Goal: Transaction & Acquisition: Purchase product/service

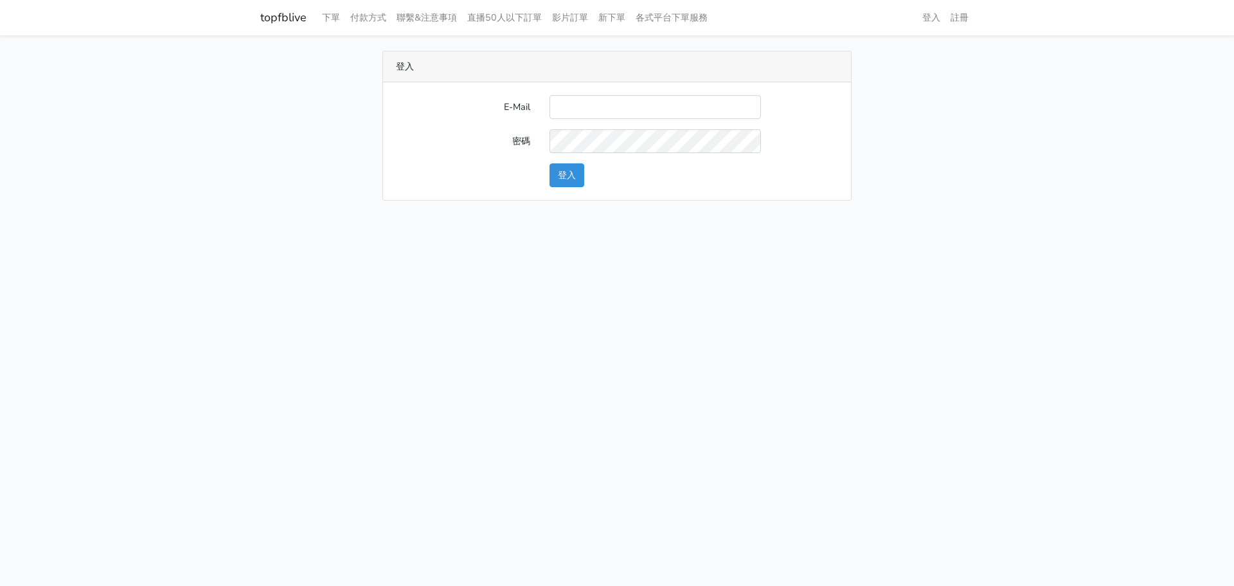
type input "[EMAIL_ADDRESS][DOMAIN_NAME]"
click at [569, 179] on button "登入" at bounding box center [567, 175] width 35 height 24
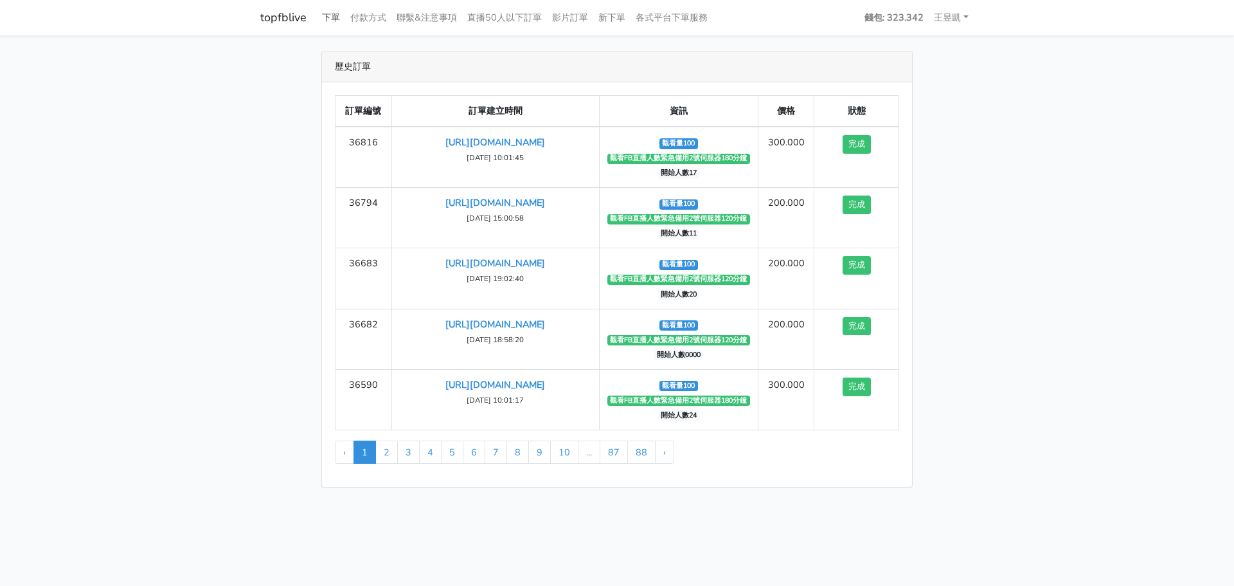
click at [334, 17] on link "下單" at bounding box center [331, 17] width 28 height 25
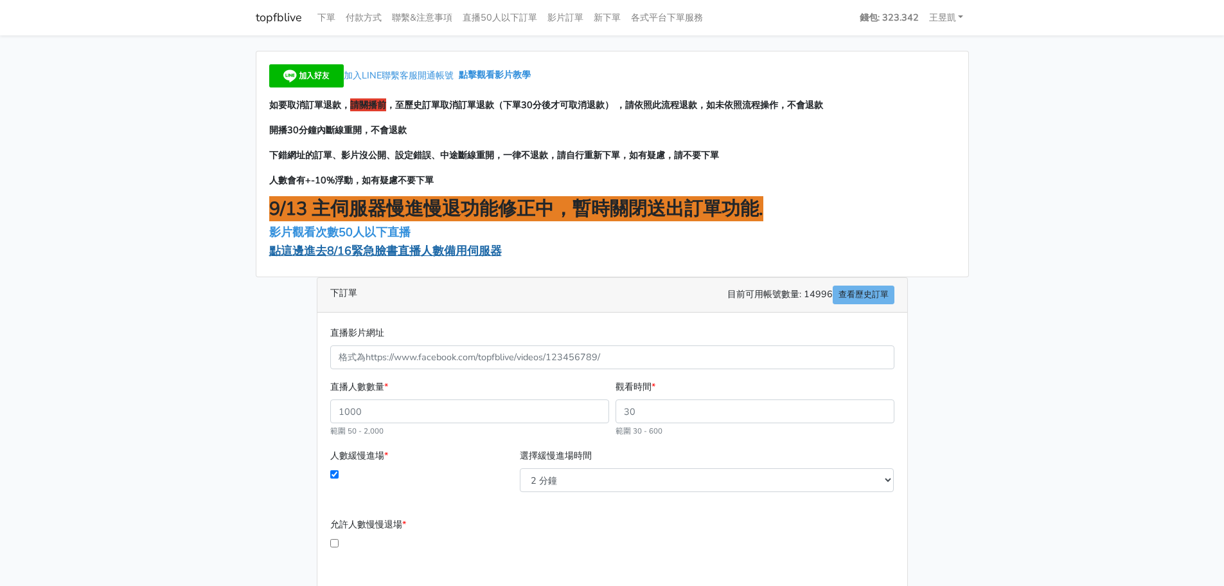
click at [419, 253] on span "點這邊進去8/16緊急臉書直播人數備用伺服器" at bounding box center [385, 250] width 233 height 15
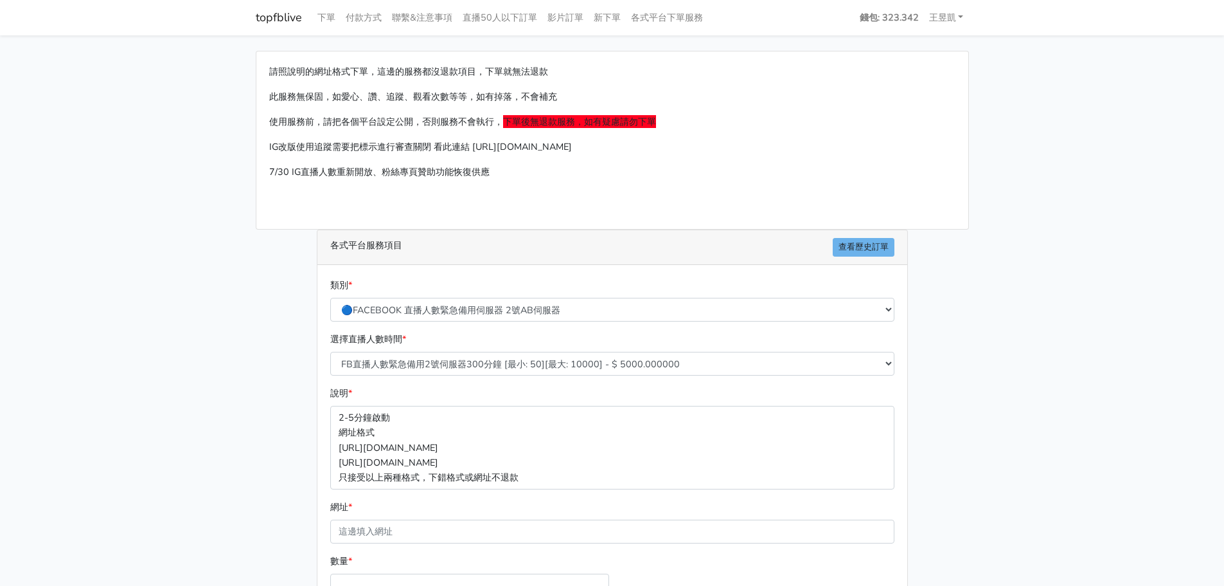
click at [196, 423] on main "請照說明的網址格式下單，這邊的服務都沒退款項目，下單就無法退款 此服務無保固，如愛心、讚、追蹤、觀看次數等等，如有掉落，不會補充 使用服務前，請把各個平台設定…" at bounding box center [612, 381] width 1224 height 692
click at [509, 365] on select "FB直播人數緊急備用2號伺服器300分鐘 [最小: 50][最大: 10000] - $ 5000.000000 FB直播人數緊急備用2號伺服器60分鐘 [最…" at bounding box center [612, 364] width 564 height 24
select select "573"
click at [330, 352] on select "FB直播人數緊急備用2號伺服器300分鐘 [最小: 50][最大: 10000] - $ 5000.000000 FB直播人數緊急備用2號伺服器60分鐘 [最…" at bounding box center [612, 364] width 564 height 24
click at [251, 431] on div "請照說明的網址格式下單，這邊的服務都沒退款項目，下單就無法退款 此服務無保固，如愛心、讚、追蹤、觀看次數等等，如有掉落，不會補充 使用服務前，請把各個平台設定…" at bounding box center [612, 381] width 733 height 661
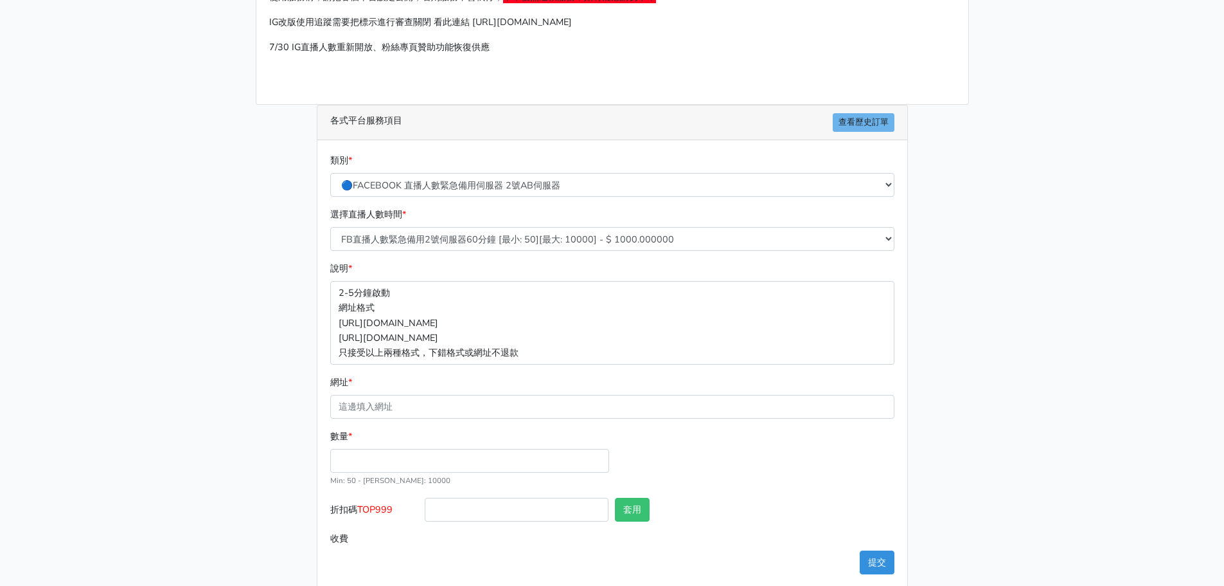
scroll to position [142, 0]
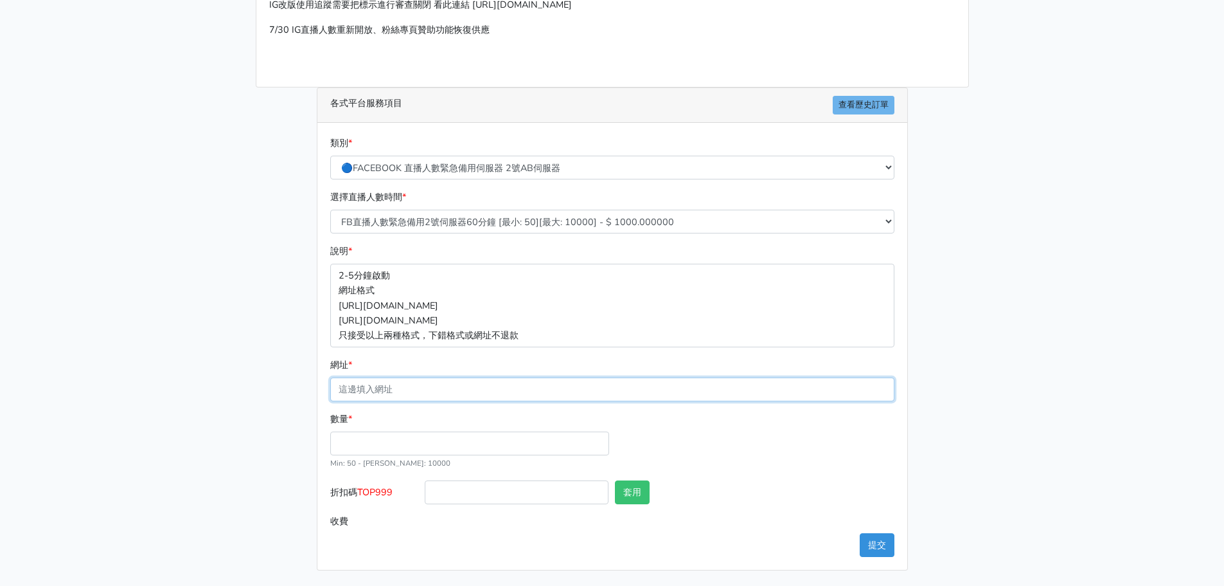
click at [393, 393] on input "網址 *" at bounding box center [612, 389] width 564 height 24
paste input "https://www.facebook.com/TaipeiHopePlazaFarmersMarket/videos/3813084178836614"
type input "https://www.facebook.com/TaipeiHopePlazaFarmersMarket/videos/3813084178836614"
click at [346, 444] on input "數量 *" at bounding box center [469, 443] width 279 height 24
type input "100"
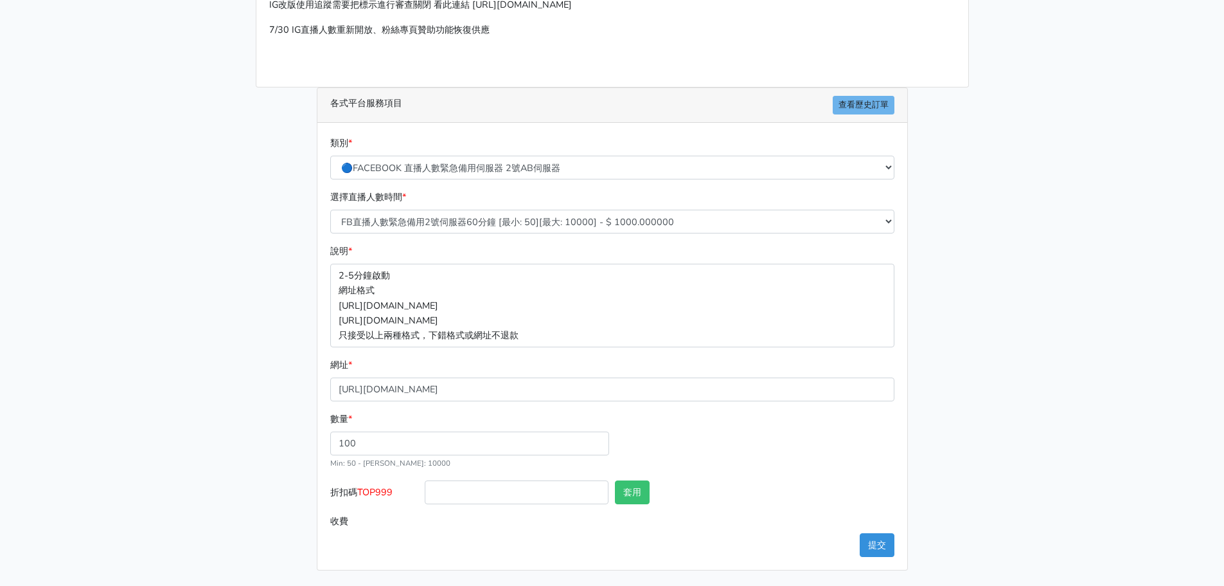
type input "100.000"
click at [175, 454] on main "請照說明的網址格式下單，這邊的服務都沒退款項目，下單就無法退款 此服務無保固，如愛心、讚、追蹤、觀看次數等等，如有掉落，不會補充 使用服務前，請把各個平台設定…" at bounding box center [612, 239] width 1224 height 692
drag, startPoint x: 362, startPoint y: 494, endPoint x: 394, endPoint y: 492, distance: 32.2
click at [393, 492] on span "TOP999" at bounding box center [374, 491] width 35 height 13
copy span "TOP999"
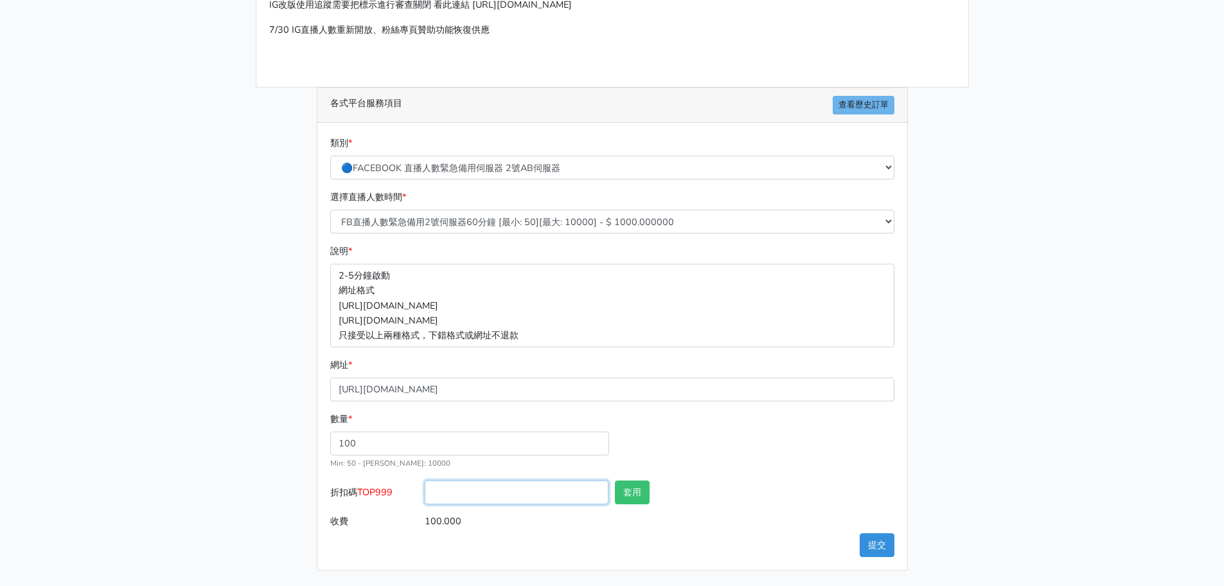
drag, startPoint x: 506, startPoint y: 494, endPoint x: 570, endPoint y: 496, distance: 64.3
click at [506, 494] on input "折扣碼 TOP999" at bounding box center [517, 492] width 184 height 24
paste input "TOP999"
type input "TOP999"
click at [627, 489] on button "套用" at bounding box center [632, 492] width 35 height 24
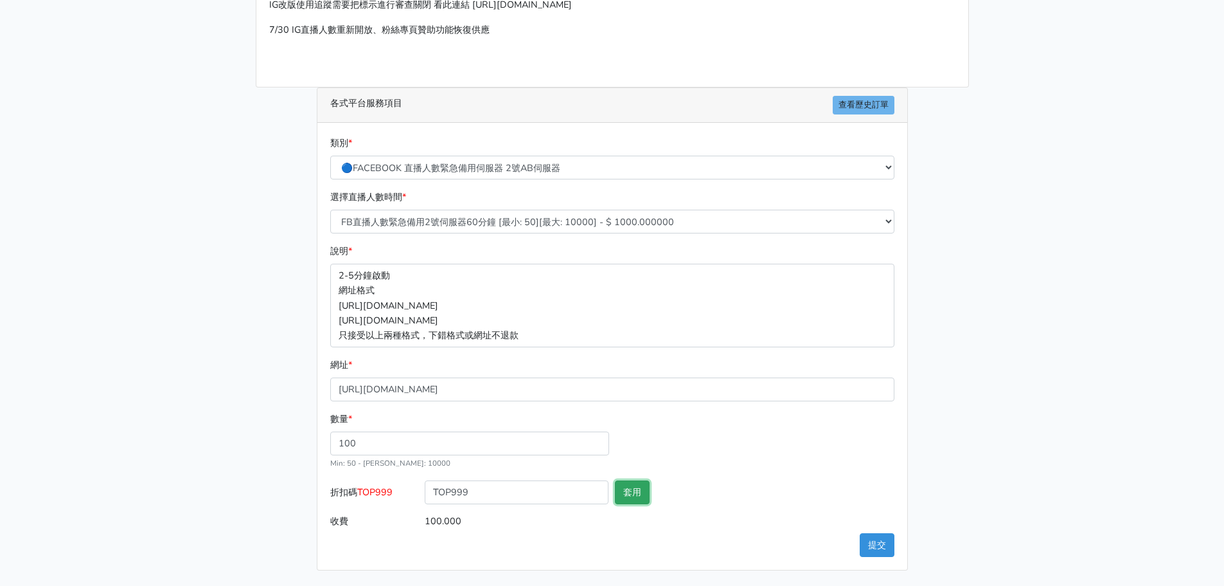
type input "套用失敗"
click at [258, 449] on div "請照說明的網址格式下單，這邊的服務都沒退款項目，下單就無法退款 此服務無保固，如愛心、讚、追蹤、觀看次數等等，如有掉落，不會補充 使用服務前，請把各個平台設定…" at bounding box center [612, 239] width 733 height 661
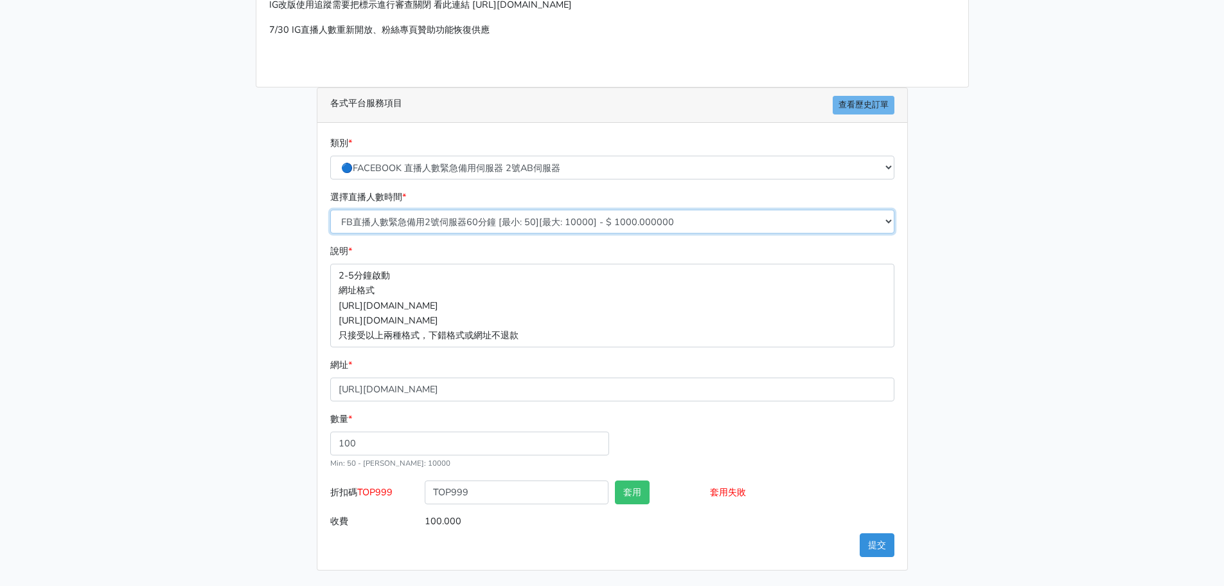
click at [506, 224] on select "FB直播人數緊急備用2號伺服器300分鐘 [最小: 50][最大: 10000] - $ 5000.000000 FB直播人數緊急備用2號伺服器60分鐘 [最…" at bounding box center [612, 222] width 564 height 24
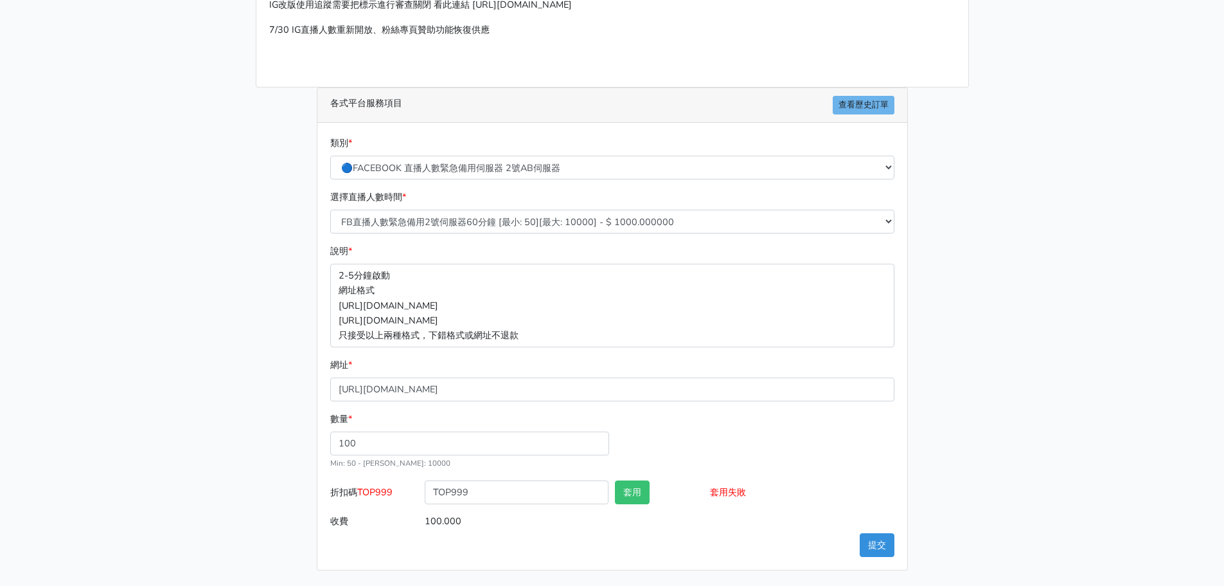
click at [283, 348] on div "請照說明的網址格式下單，這邊的服務都沒退款項目，下單就無法退款 此服務無保固，如愛心、讚、追蹤、觀看次數等等，如有掉落，不會補充 使用服務前，請把各個平台設定…" at bounding box center [612, 239] width 733 height 661
click at [955, 450] on div "請照說明的網址格式下單，這邊的服務都沒退款項目，下單就無法退款 此服務無保固，如愛心、讚、追蹤、觀看次數等等，如有掉落，不會補充 使用服務前，請把各個平台設定…" at bounding box center [612, 239] width 733 height 661
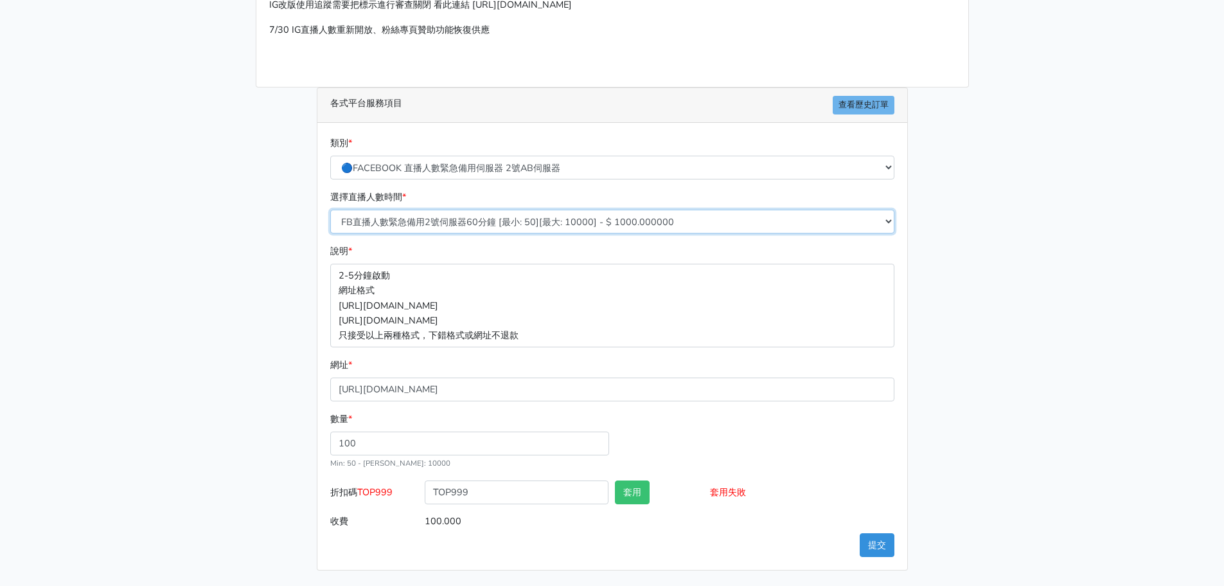
click at [512, 225] on select "FB直播人數緊急備用2號伺服器300分鐘 [最小: 50][最大: 10000] - $ 5000.000000 FB直播人數緊急備用2號伺服器60分鐘 [最…" at bounding box center [612, 222] width 564 height 24
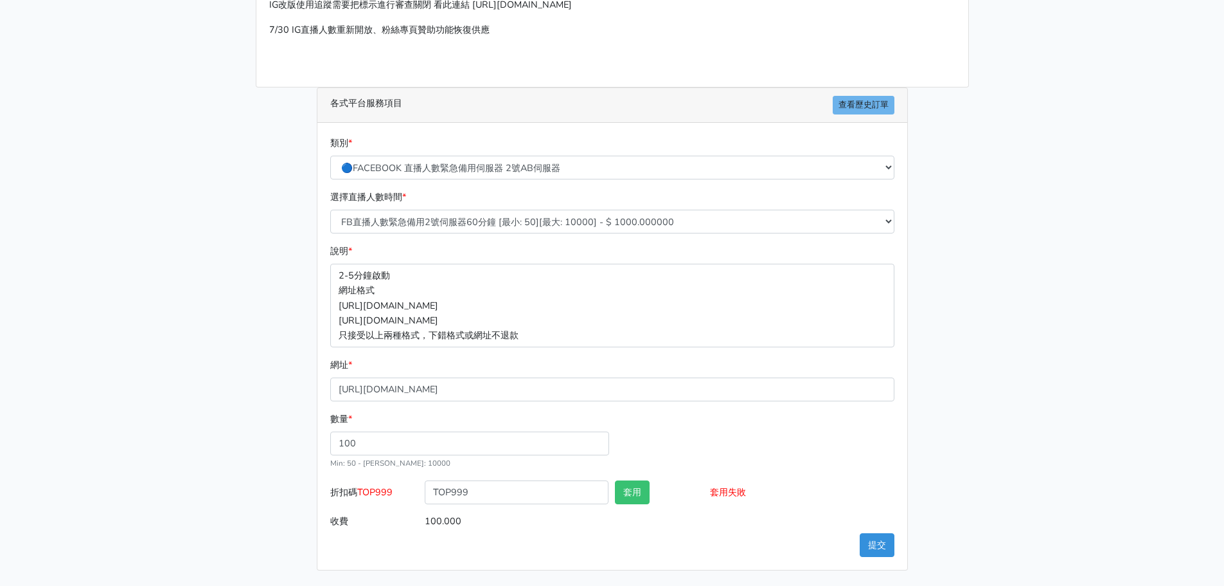
click at [1027, 291] on main "請照說明的網址格式下單，這邊的服務都沒退款項目，下單就無法退款 此服務無保固，如愛心、讚、追蹤、觀看次數等等，如有掉落，不會補充 使用服務前，請把各個平台設定…" at bounding box center [612, 239] width 1224 height 692
click at [881, 545] on button "提交" at bounding box center [877, 545] width 35 height 24
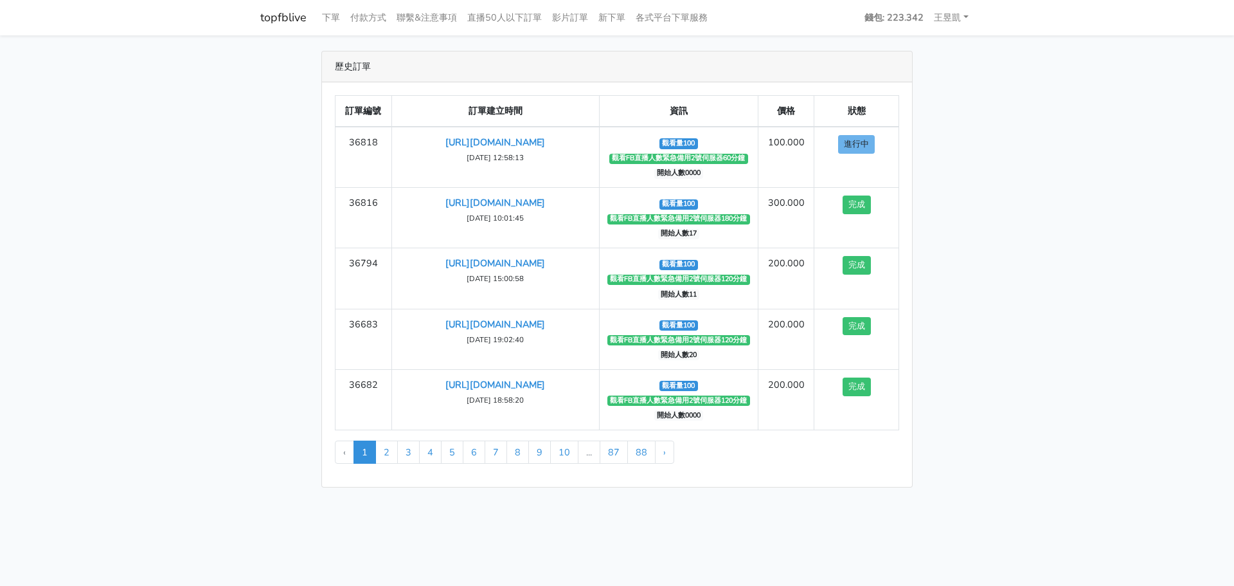
click at [1037, 262] on main "歷史訂單 訂單編號 訂單建立時間 資訊 價格 狀態 36818 [URL][DOMAIN_NAME] [DATE] 12:58:13 觀看量100" at bounding box center [617, 268] width 1234 height 467
click at [189, 265] on main "歷史訂單 訂單編號 訂單建立時間 資訊 價格 狀態 36818 [URL][DOMAIN_NAME] [DATE] 12:58:13 觀看量100" at bounding box center [617, 268] width 1234 height 467
